Goal: Task Accomplishment & Management: Complete application form

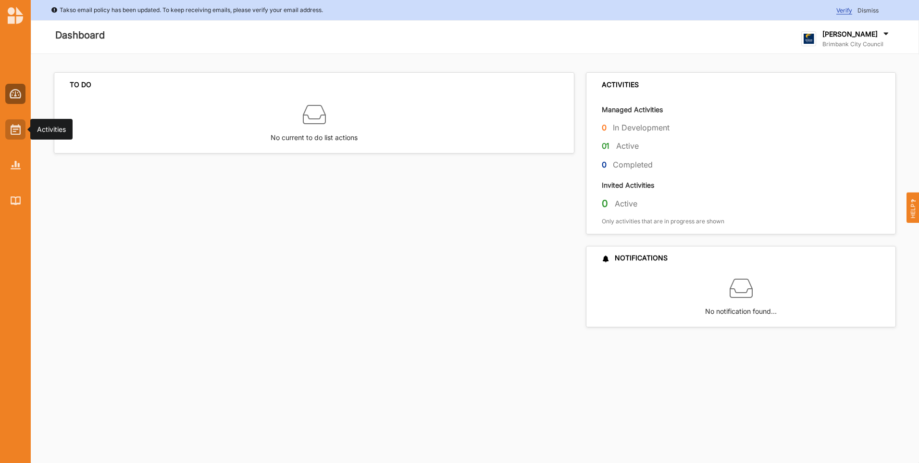
click at [15, 131] on img at bounding box center [16, 129] width 10 height 11
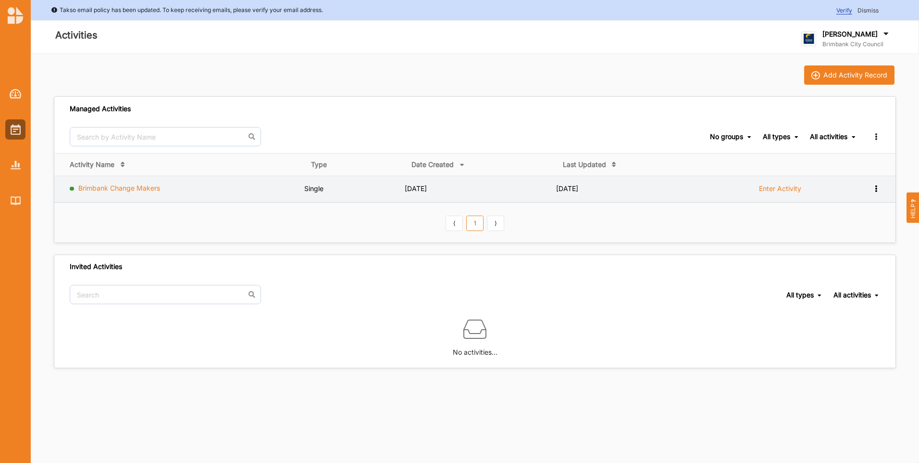
click at [140, 187] on link "Brimbank Change Makers" at bounding box center [119, 188] width 82 height 8
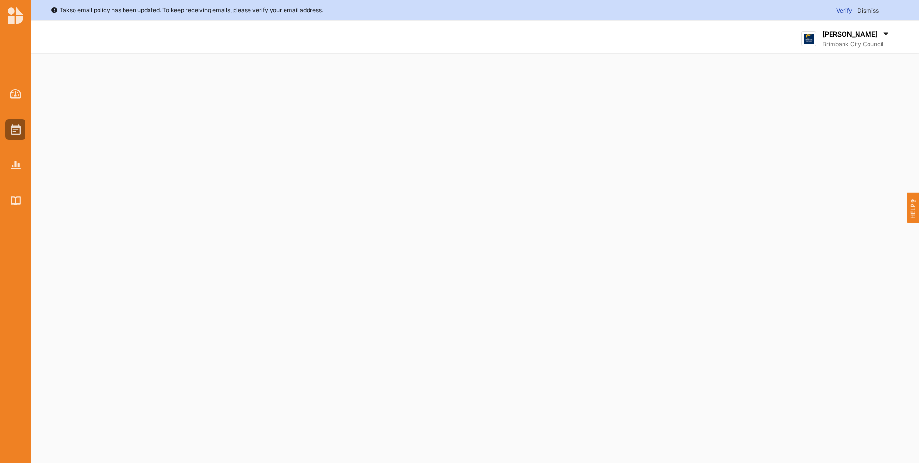
select select "4"
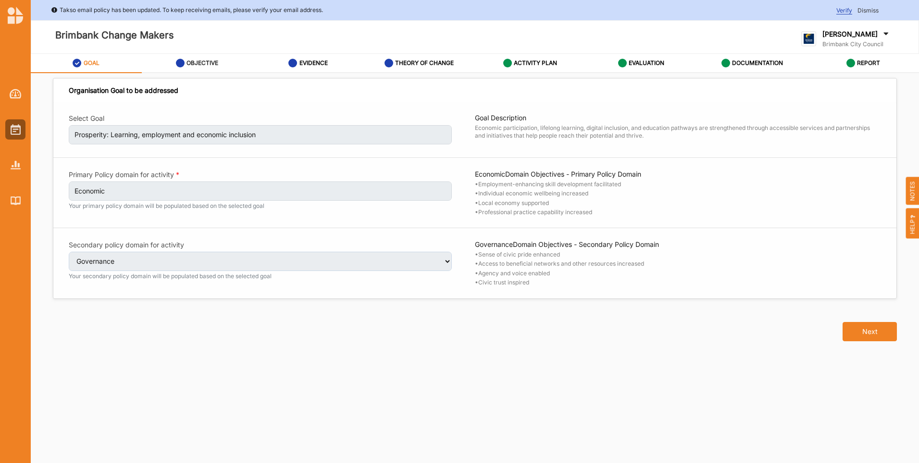
click at [197, 63] on label "OBJECTIVE" at bounding box center [203, 63] width 32 height 8
select select "10"
select select "17"
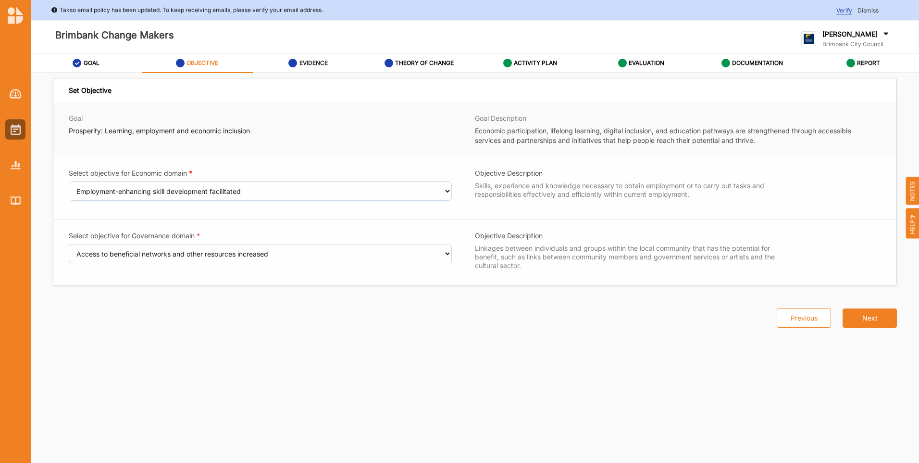
click at [299, 57] on div "EVIDENCE" at bounding box center [308, 63] width 39 height 17
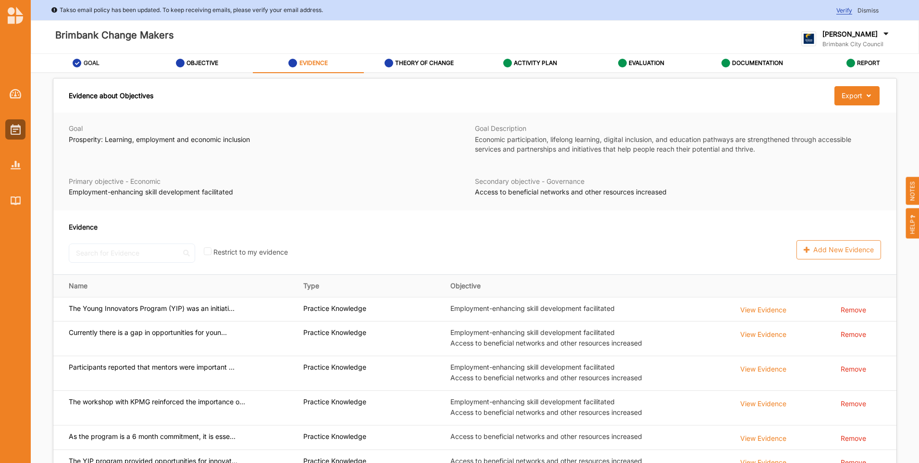
click at [92, 62] on label "GOAL" at bounding box center [92, 63] width 16 height 8
select select "4"
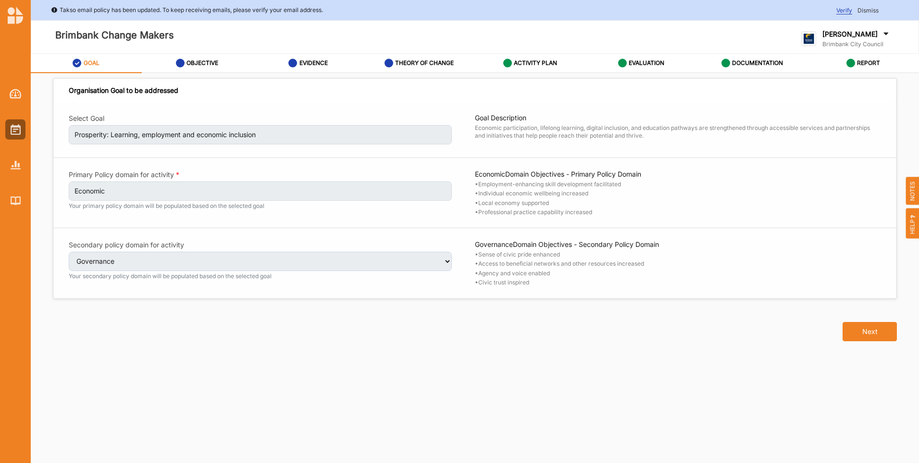
click at [191, 264] on div "Select Goal Prosperity: Learning, employment and economic inclusion Goal Descri…" at bounding box center [474, 200] width 843 height 196
drag, startPoint x: 650, startPoint y: 265, endPoint x: 479, endPoint y: 266, distance: 170.2
click at [479, 266] on div "Select Goal Prosperity: Learning, employment and economic inclusion Goal Descri…" at bounding box center [474, 200] width 843 height 196
click at [219, 244] on div "Select Goal Prosperity: Learning, employment and economic inclusion Goal Descri…" at bounding box center [474, 200] width 843 height 196
click at [197, 67] on div "OBJECTIVE" at bounding box center [197, 63] width 43 height 17
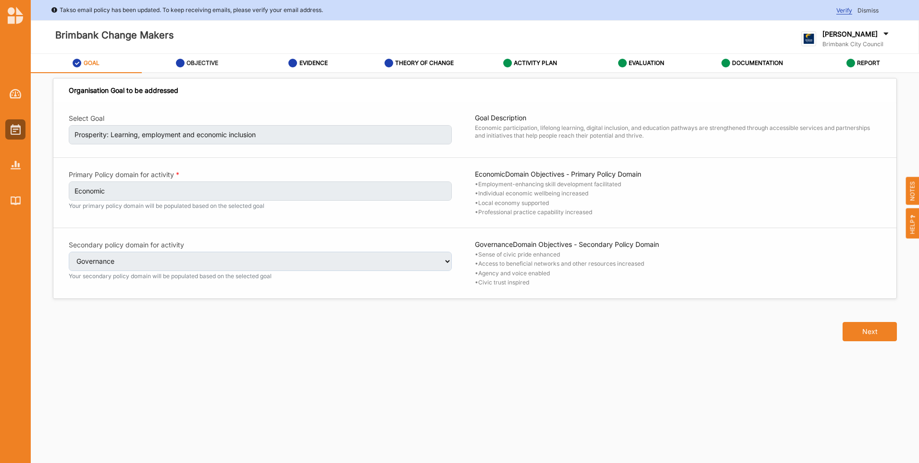
select select "10"
select select "17"
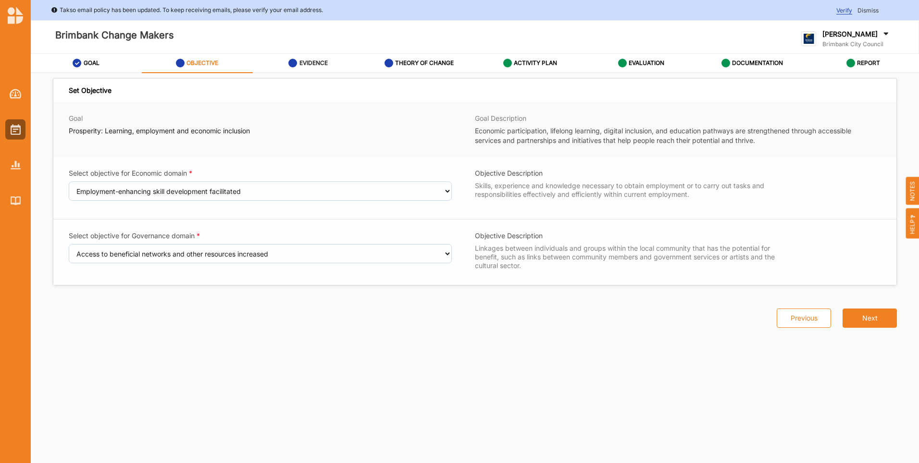
click at [314, 66] on label "EVIDENCE" at bounding box center [314, 63] width 28 height 8
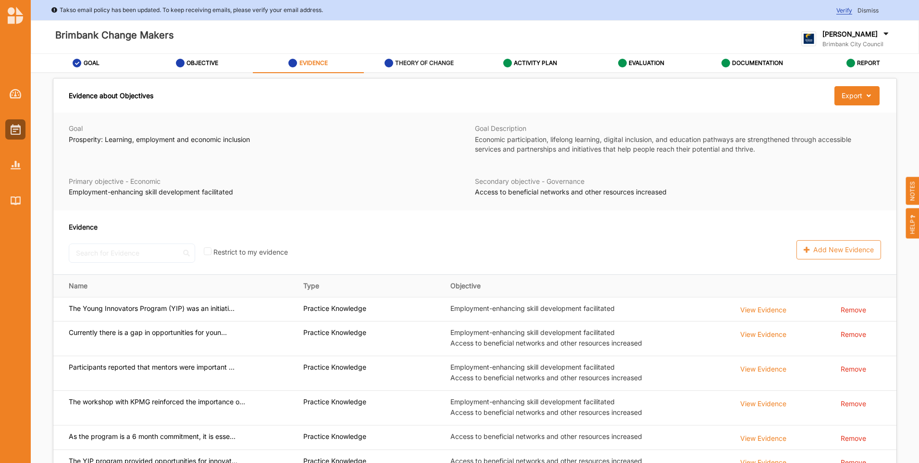
click at [411, 61] on label "THEORY OF CHANGE" at bounding box center [424, 63] width 59 height 8
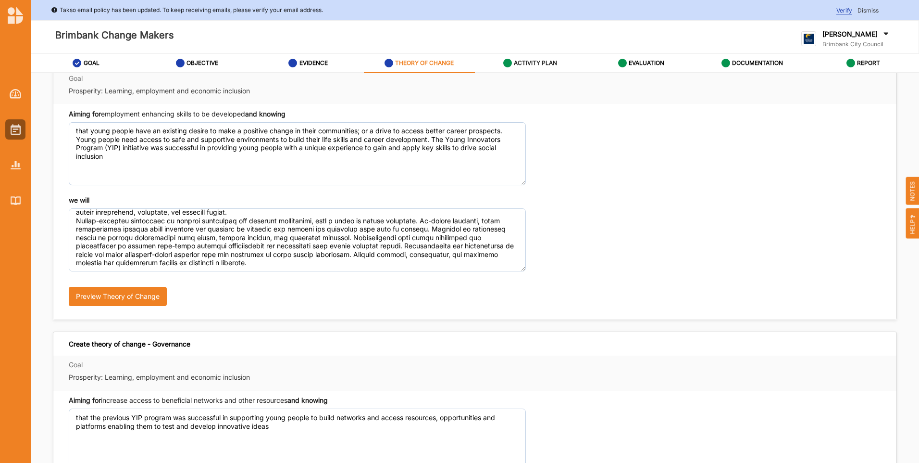
scroll to position [48, 0]
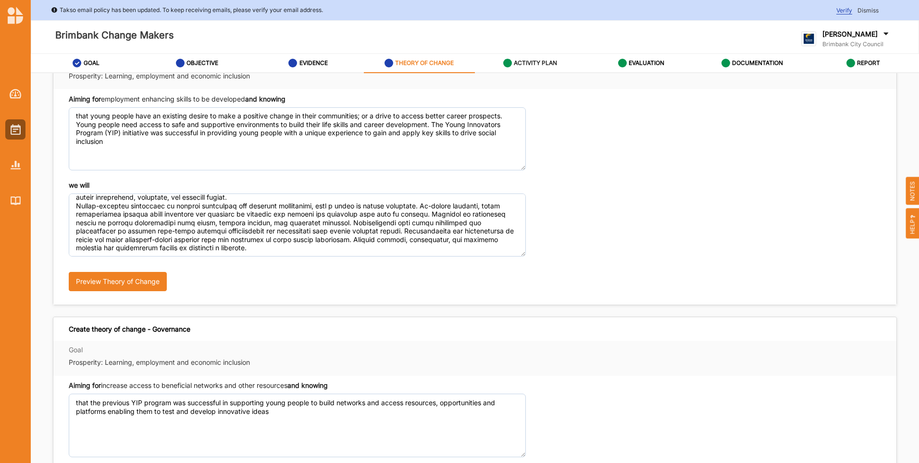
click at [526, 59] on label "ACTIVITY PLAN" at bounding box center [535, 63] width 43 height 8
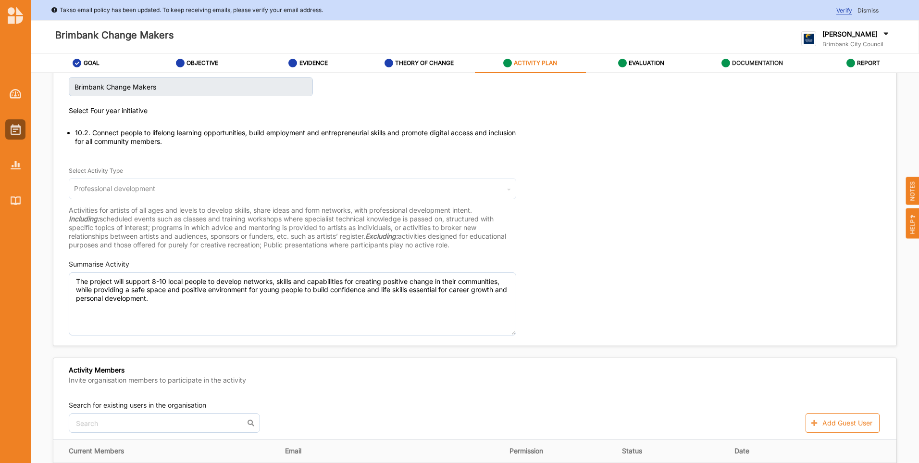
click at [754, 65] on label "DOCUMENTATION" at bounding box center [757, 63] width 51 height 8
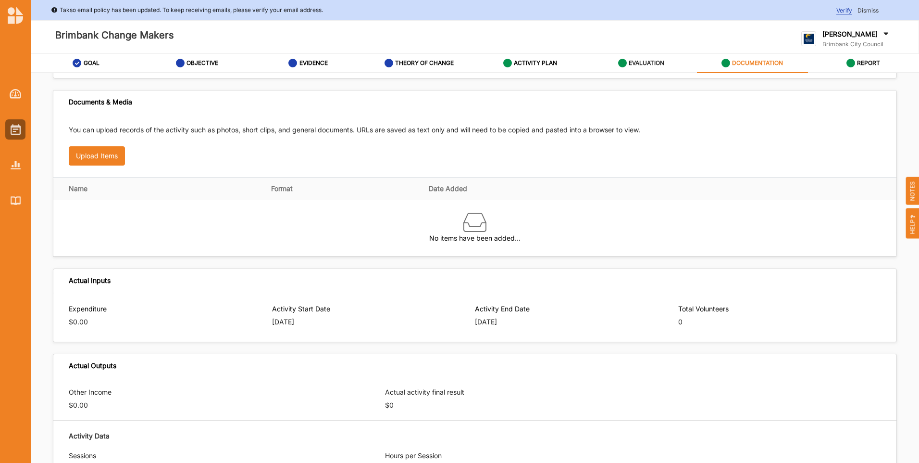
click at [625, 64] on icon at bounding box center [622, 63] width 9 height 9
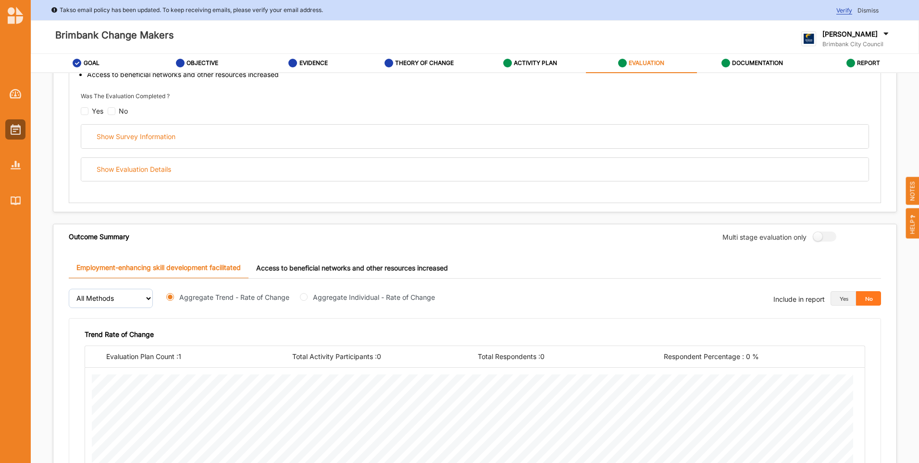
scroll to position [144, 0]
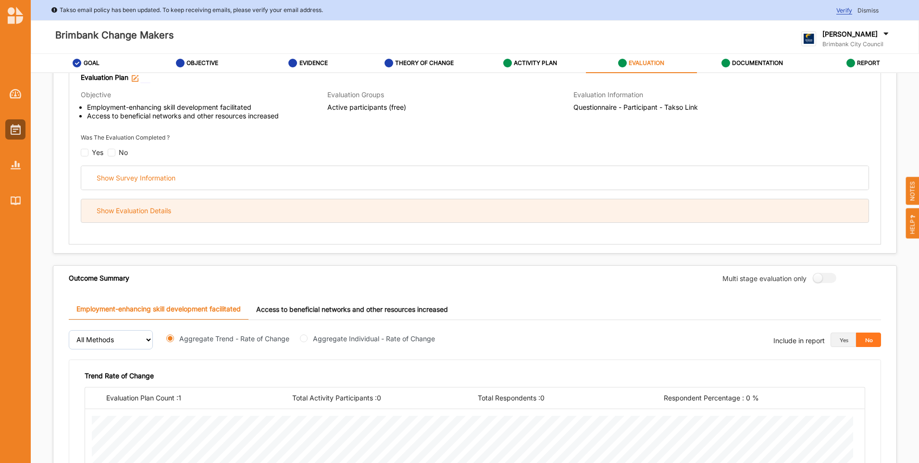
click at [147, 211] on div "Show Evaluation Details" at bounding box center [134, 210] width 75 height 9
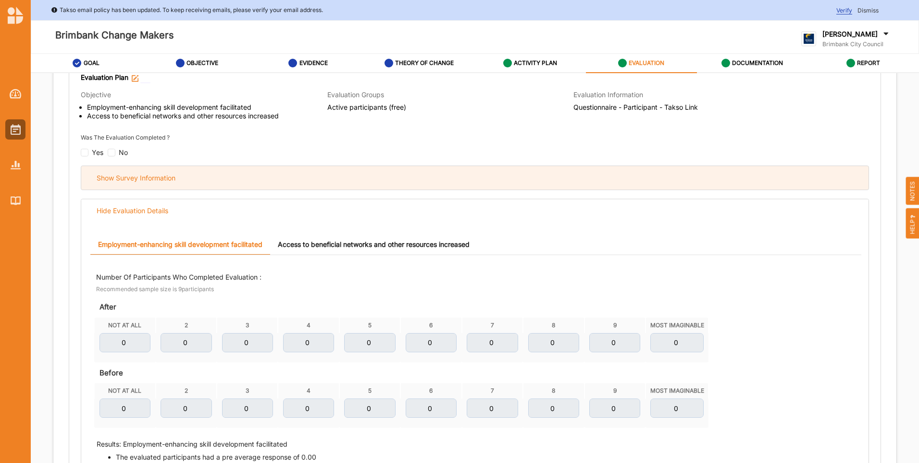
click at [148, 176] on div "Show Survey Information" at bounding box center [136, 178] width 79 height 9
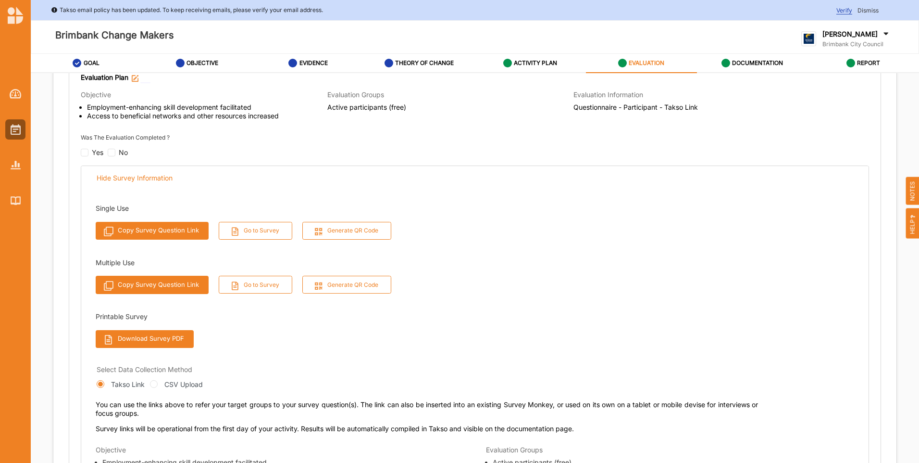
scroll to position [240, 0]
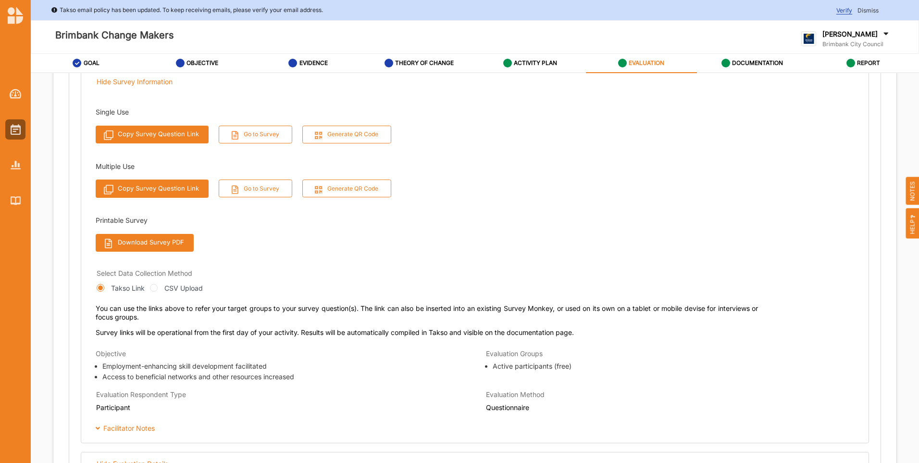
click at [240, 129] on button "Go to Survey" at bounding box center [256, 135] width 74 height 18
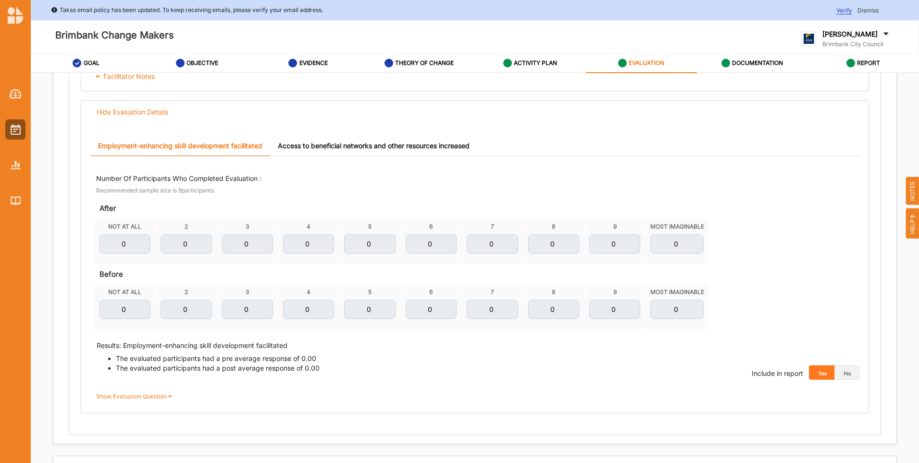
scroll to position [577, 0]
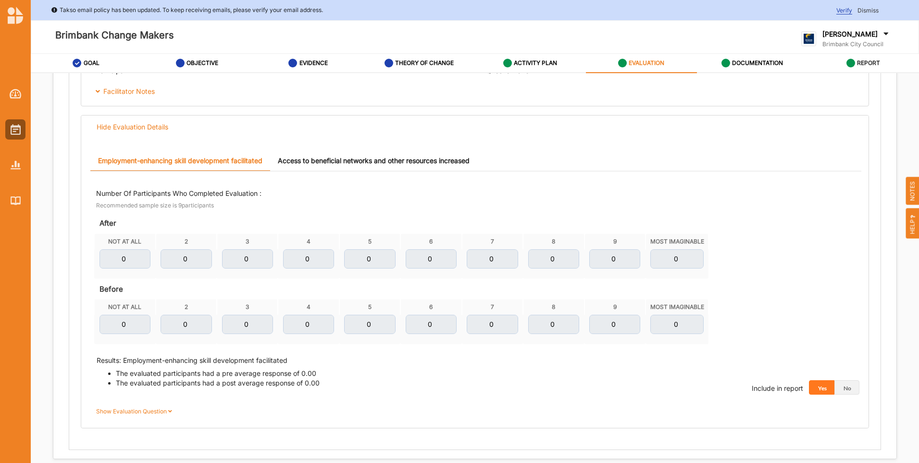
click at [855, 70] on div "REPORT" at bounding box center [864, 63] width 34 height 17
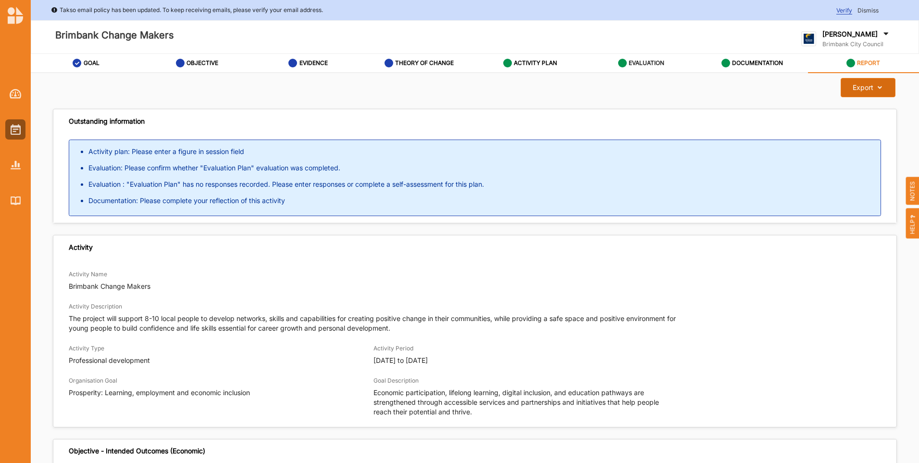
click at [858, 92] on button "Export Download Report" at bounding box center [868, 87] width 54 height 19
click at [865, 94] on button "Export Download Report" at bounding box center [868, 87] width 54 height 19
click at [15, 193] on div at bounding box center [15, 200] width 20 height 20
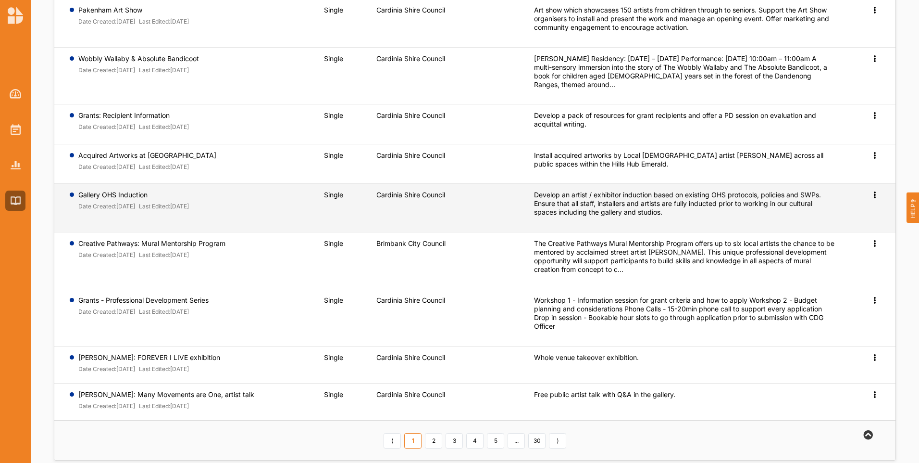
scroll to position [186, 0]
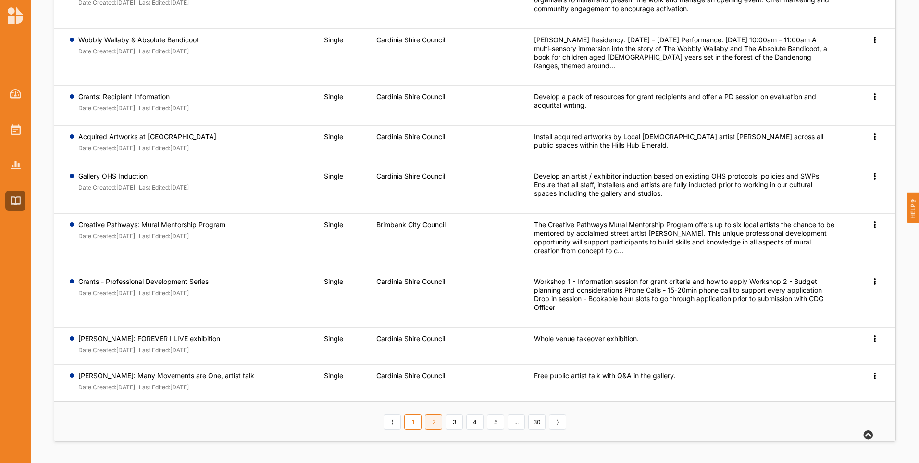
click at [435, 418] on link "2" at bounding box center [433, 421] width 17 height 15
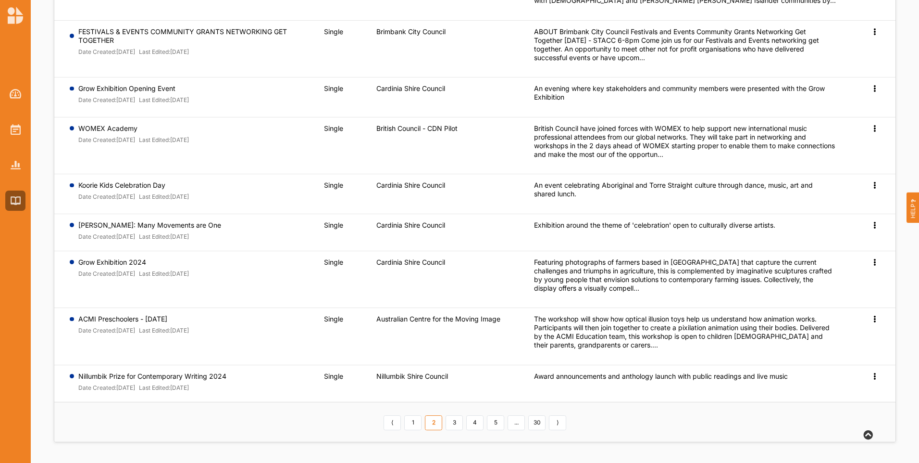
scroll to position [203, 0]
click at [458, 424] on link "3" at bounding box center [454, 421] width 17 height 15
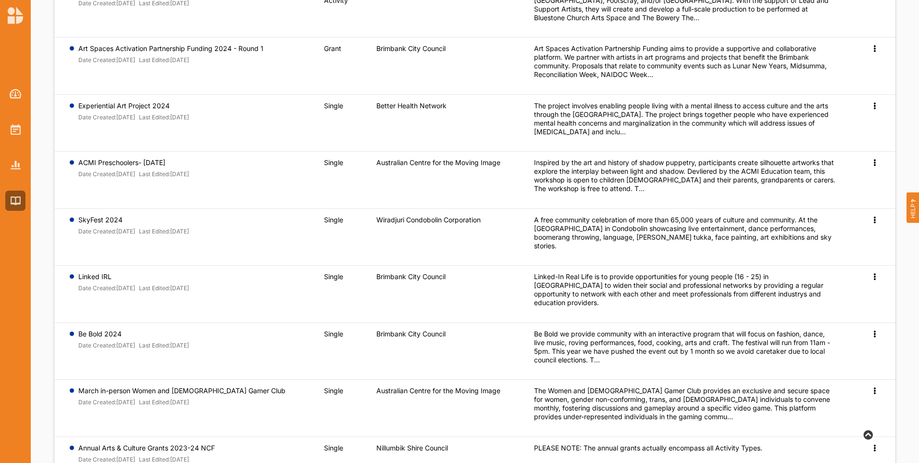
scroll to position [204, 0]
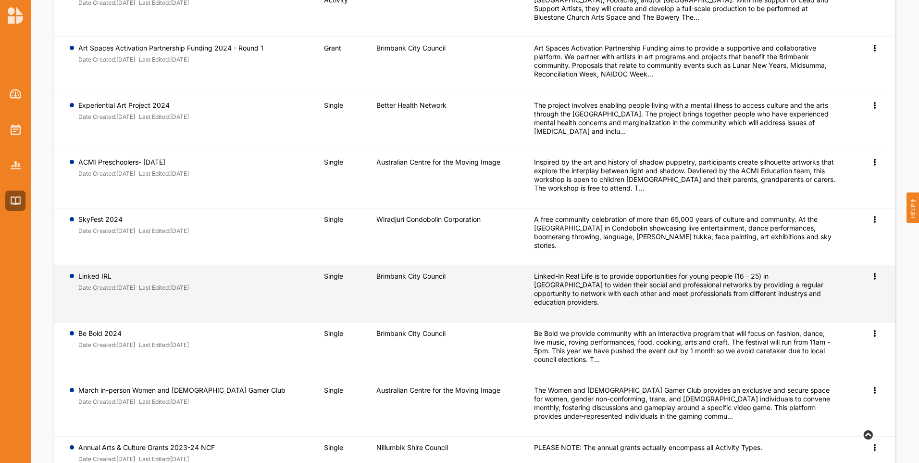
click at [101, 272] on label "Linked IRL" at bounding box center [133, 276] width 111 height 9
click at [656, 286] on div "Linked-In Real Life is to provide opportunities for young people (16 - 25) in […" at bounding box center [685, 289] width 302 height 35
click at [875, 272] on icon at bounding box center [875, 275] width 8 height 7
click at [869, 287] on span "Preview" at bounding box center [859, 291] width 25 height 8
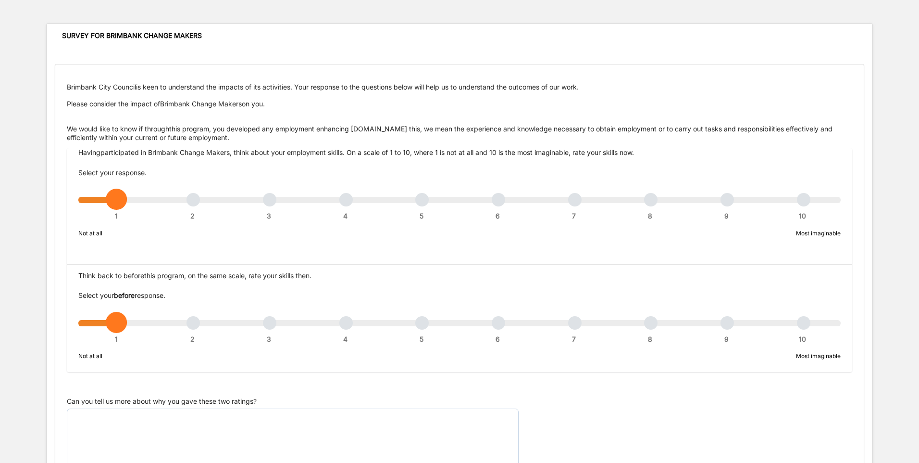
scroll to position [48, 0]
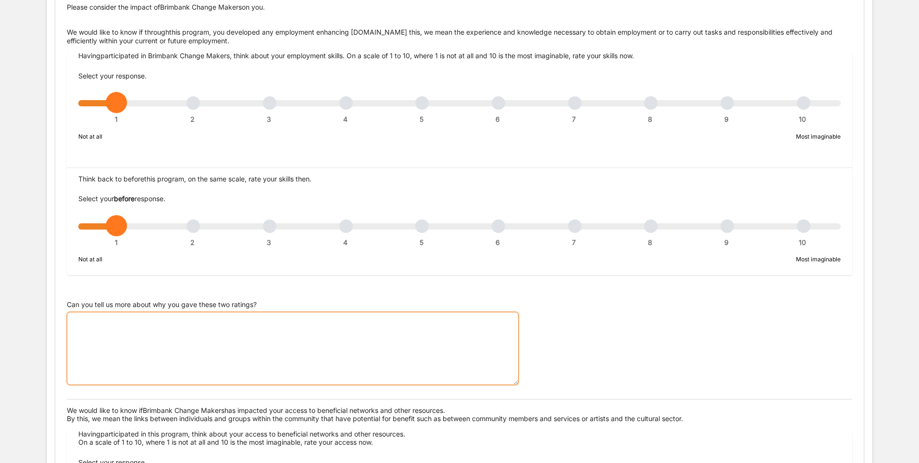
drag, startPoint x: 249, startPoint y: 319, endPoint x: 248, endPoint y: 312, distance: 7.7
click at [249, 314] on textarea "Can you tell us more about why you gave these two ratings?" at bounding box center [293, 348] width 452 height 73
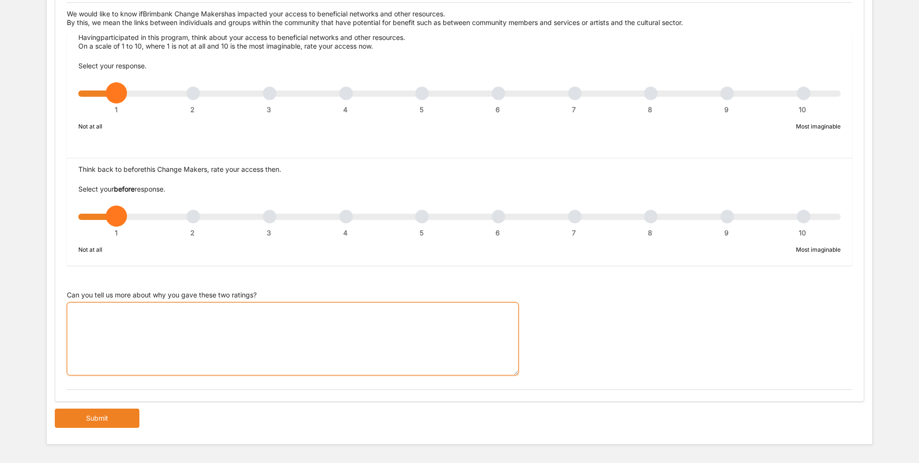
click at [247, 309] on textarea "Can you tell us more about why you gave these two ratings?" at bounding box center [293, 338] width 452 height 73
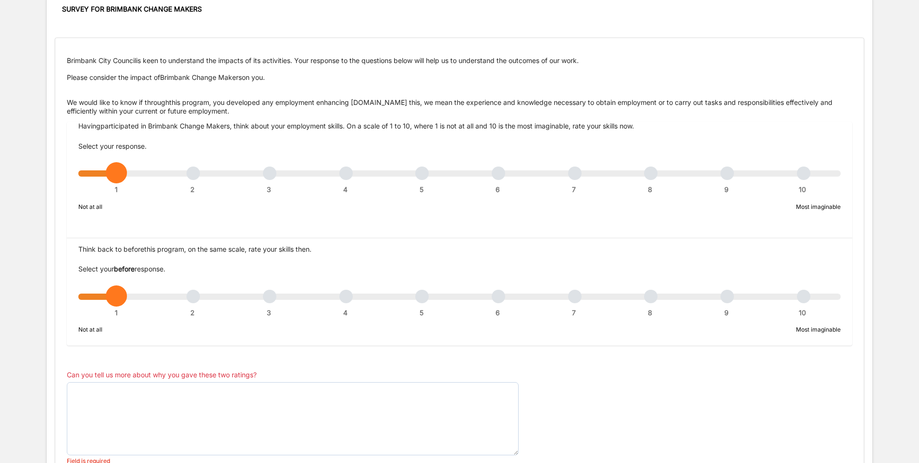
scroll to position [0, 0]
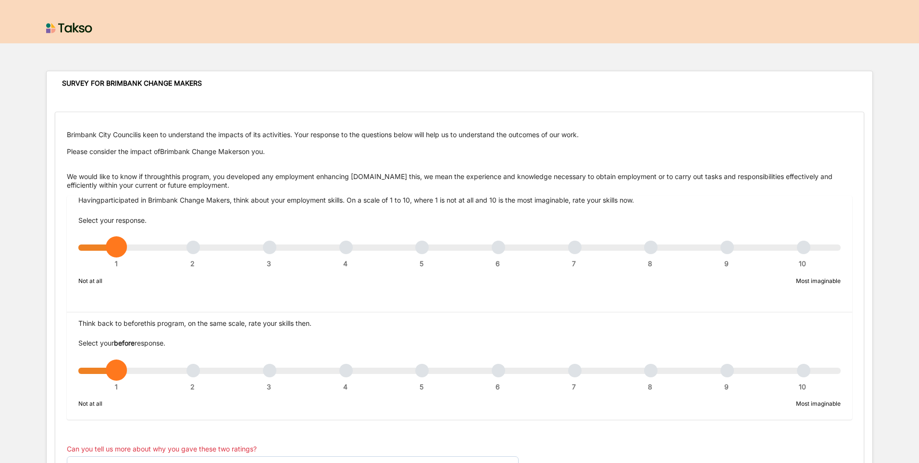
click at [555, 435] on div "Brimbank City Council is keen to understand the impacts of its activities. Your…" at bounding box center [460, 341] width 786 height 423
click at [171, 429] on div "Brimbank City Council is keen to understand the impacts of its activities. Your…" at bounding box center [460, 341] width 786 height 423
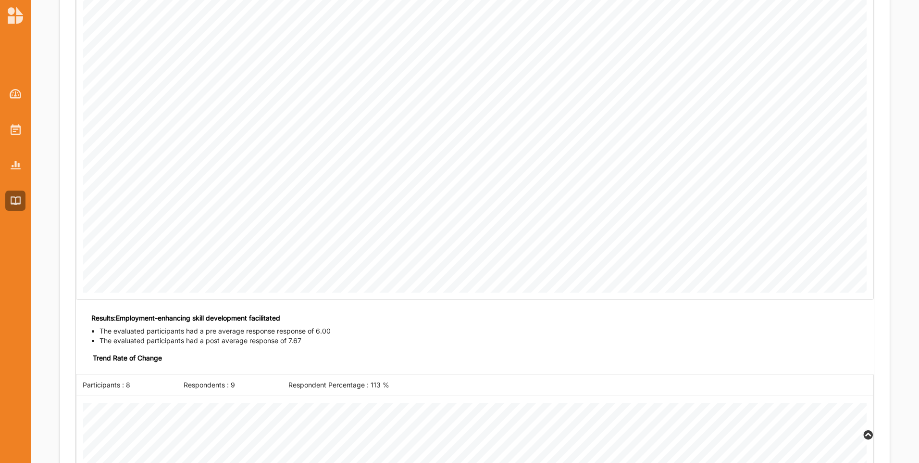
scroll to position [992, 0]
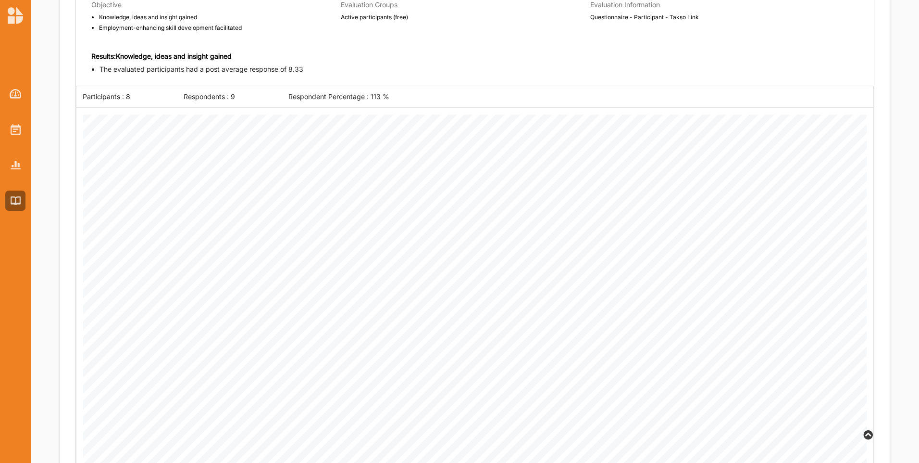
click at [362, 73] on li "The evaluated participants had a post average response of 8.33" at bounding box center [487, 69] width 775 height 10
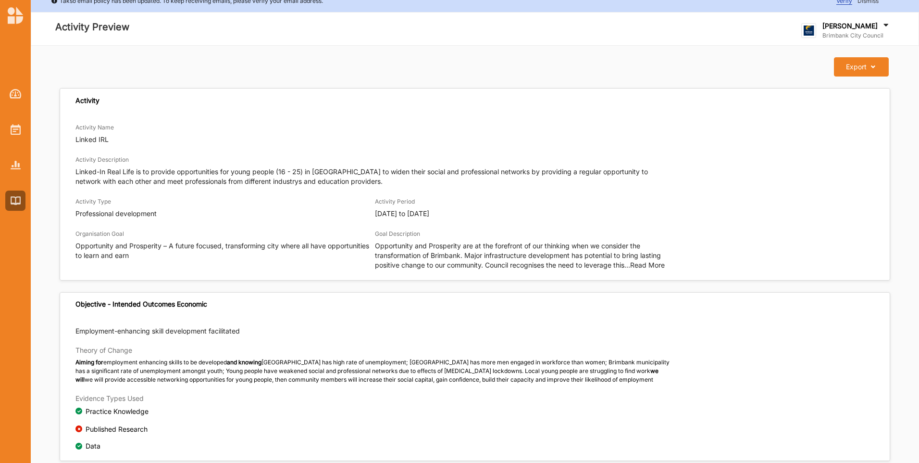
scroll to position [0, 0]
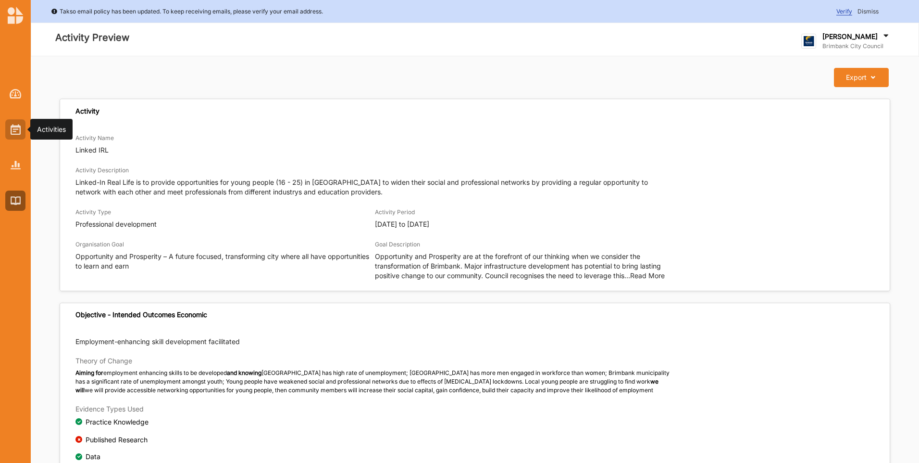
click at [9, 130] on div at bounding box center [15, 129] width 20 height 20
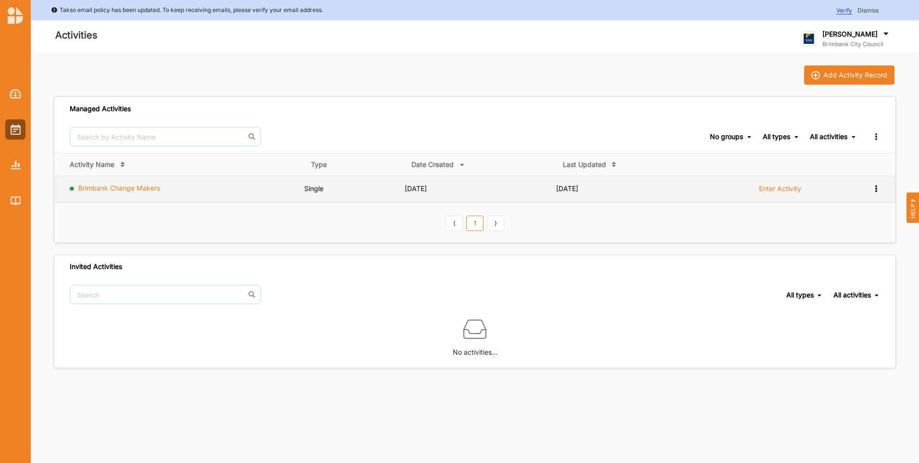
click at [112, 191] on link "Brimbank Change Makers" at bounding box center [119, 188] width 82 height 8
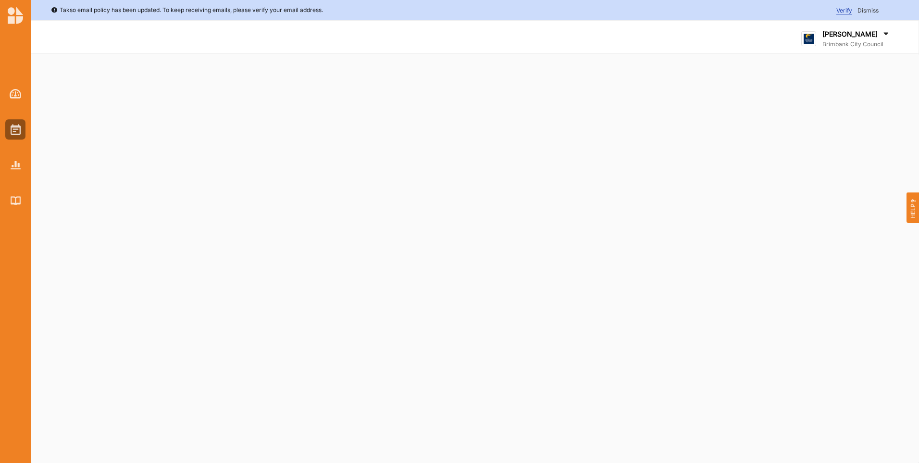
select select "4"
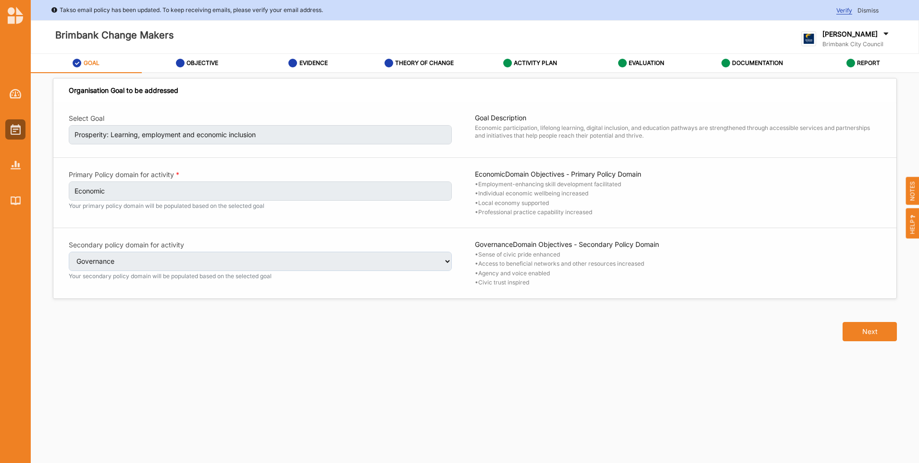
click at [462, 325] on div "Next" at bounding box center [475, 325] width 856 height 53
